Goal: Task Accomplishment & Management: Manage account settings

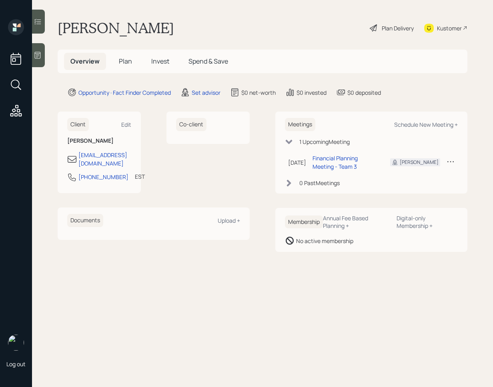
click at [169, 66] on h5 "Invest" at bounding box center [160, 61] width 31 height 17
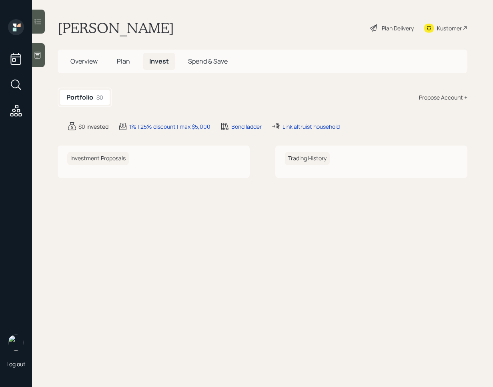
click at [78, 64] on span "Overview" at bounding box center [83, 61] width 27 height 9
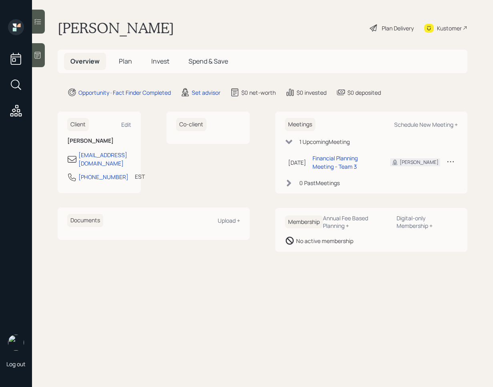
click at [214, 268] on main "Paul W Plan Delivery Kustomer Overview Plan Invest Spend & Save Opportunity · F…" at bounding box center [262, 193] width 461 height 387
click at [126, 122] on div "Edit" at bounding box center [126, 125] width 10 height 8
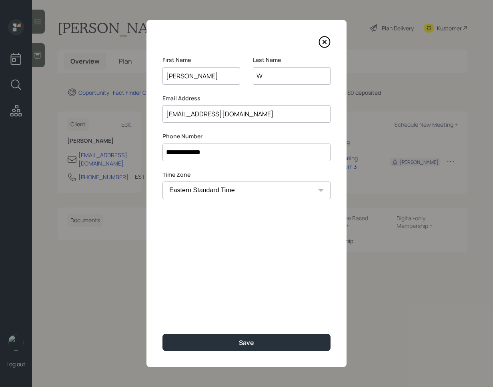
click at [289, 119] on input "paulwhelan@gmail.com" at bounding box center [246, 114] width 168 height 18
click at [201, 111] on input "paulwhelan@gmail.com" at bounding box center [246, 114] width 168 height 18
click at [284, 79] on input "W" at bounding box center [292, 76] width 78 height 18
type input "Whelan"
click at [198, 116] on input "paulwhelan@gmail.com" at bounding box center [246, 114] width 168 height 18
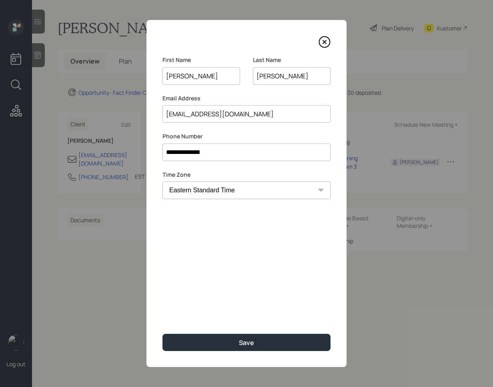
click at [200, 116] on input "paulwhelan@gmail.com" at bounding box center [246, 114] width 168 height 18
type input "paulwhelan21@gmail.com"
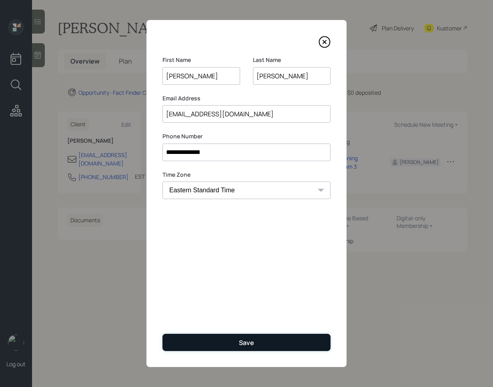
click at [239, 340] on div "Save" at bounding box center [246, 342] width 15 height 9
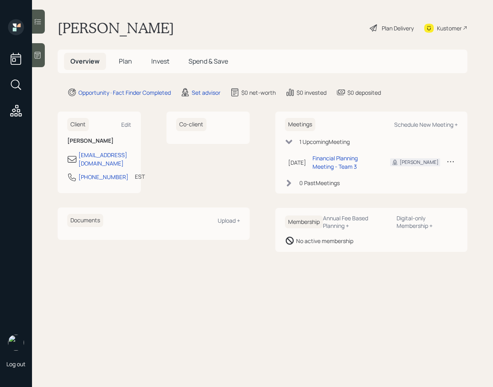
click at [42, 59] on div at bounding box center [38, 55] width 13 height 24
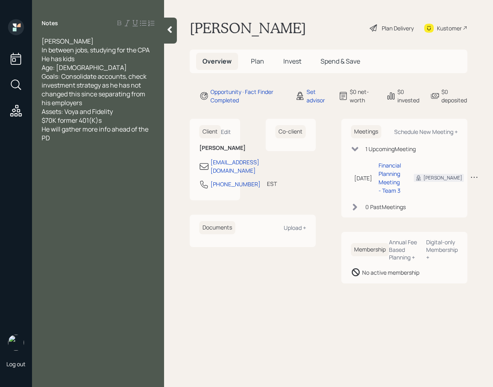
click at [161, 34] on div "Notes Paul W. In between jobs, studying for the CPA He has kids Age: 39 Goals: …" at bounding box center [98, 198] width 132 height 358
click at [165, 30] on div at bounding box center [170, 31] width 13 height 26
